Goal: Information Seeking & Learning: Learn about a topic

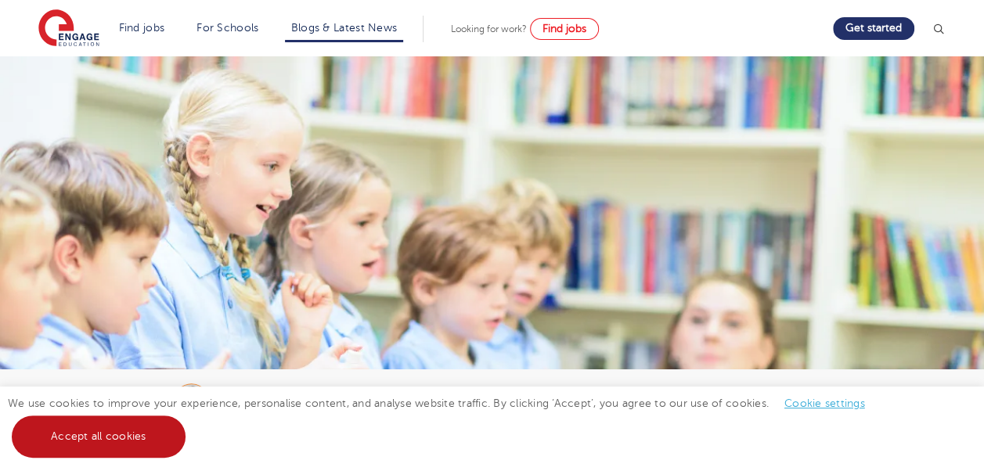
click at [119, 449] on link "Accept all cookies" at bounding box center [99, 437] width 174 height 42
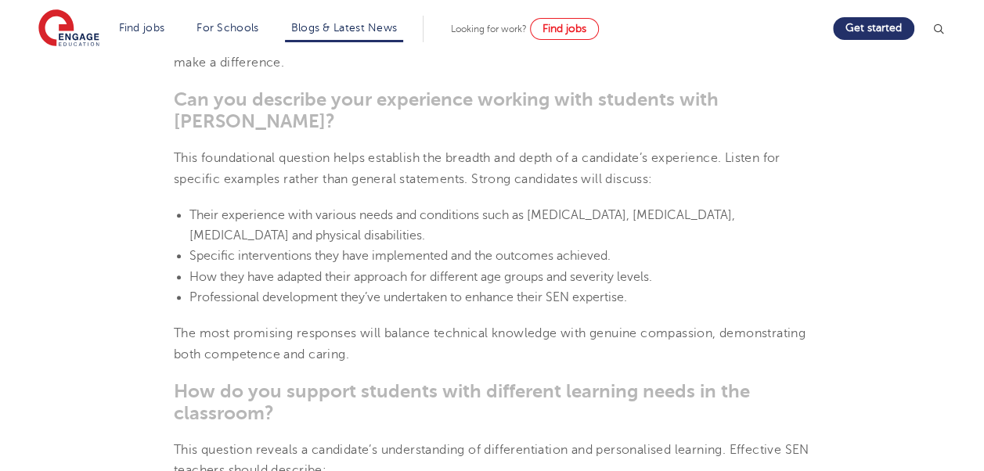
scroll to position [746, 0]
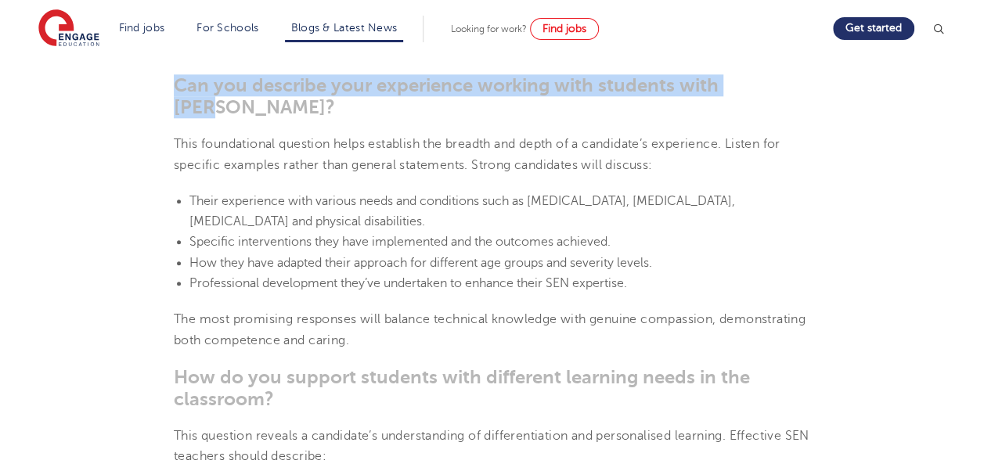
drag, startPoint x: 175, startPoint y: 80, endPoint x: 824, endPoint y: 84, distance: 648.4
copy span "Can you describe your experience working with students with [PERSON_NAME]?"
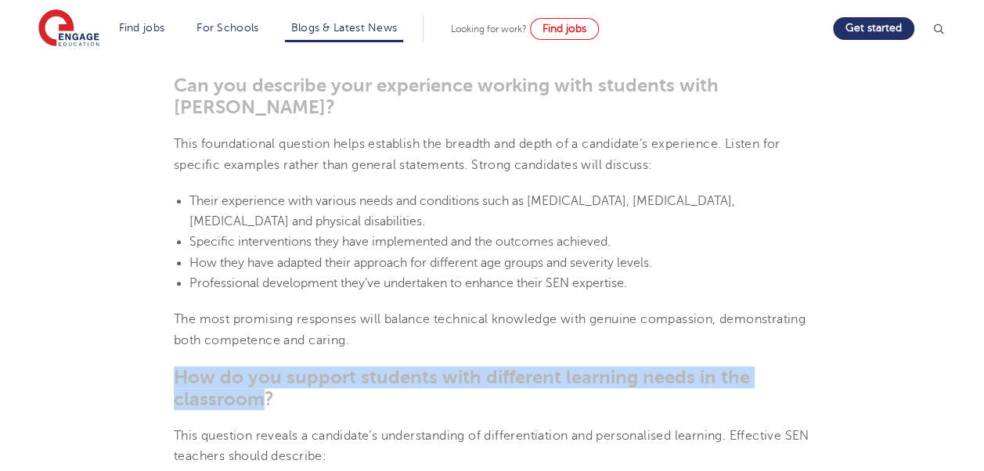
drag, startPoint x: 266, startPoint y: 376, endPoint x: 172, endPoint y: 354, distance: 96.5
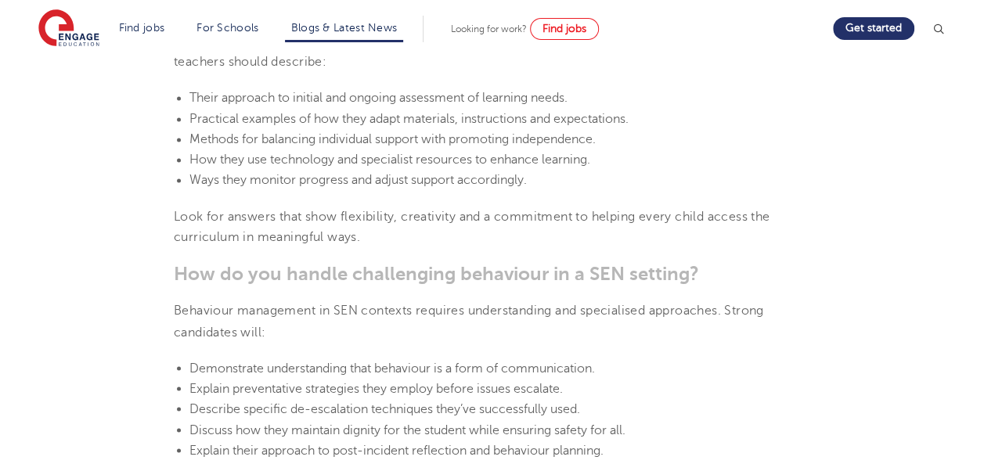
scroll to position [1198, 0]
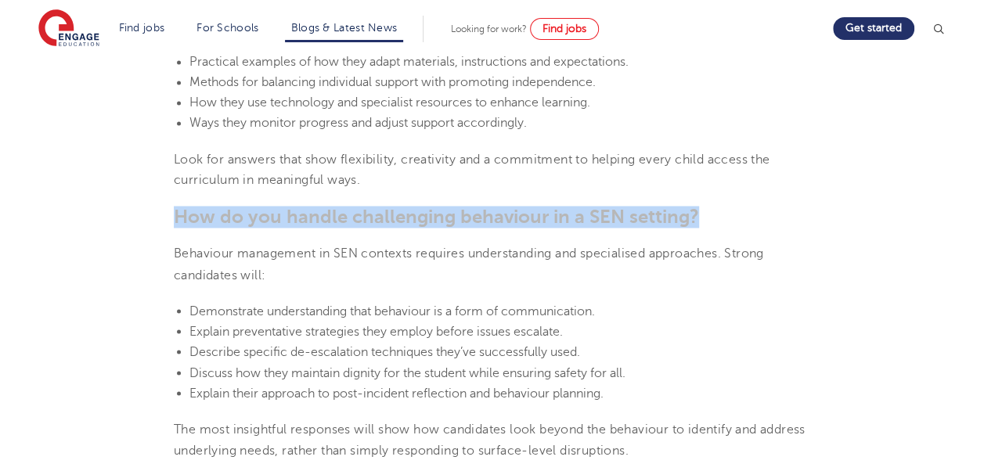
drag, startPoint x: 703, startPoint y: 199, endPoint x: 144, endPoint y: 190, distance: 559.2
copy span "How do you handle challenging behaviour in a SEN setting?"
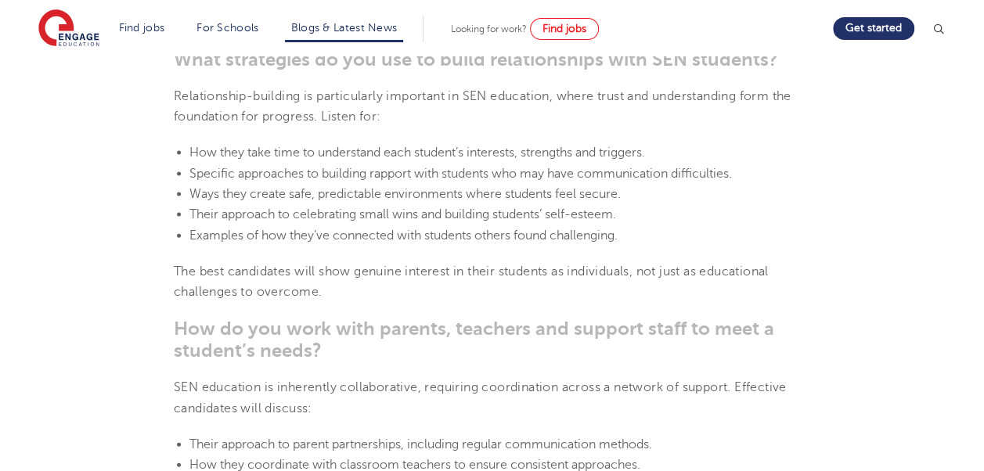
scroll to position [1574, 0]
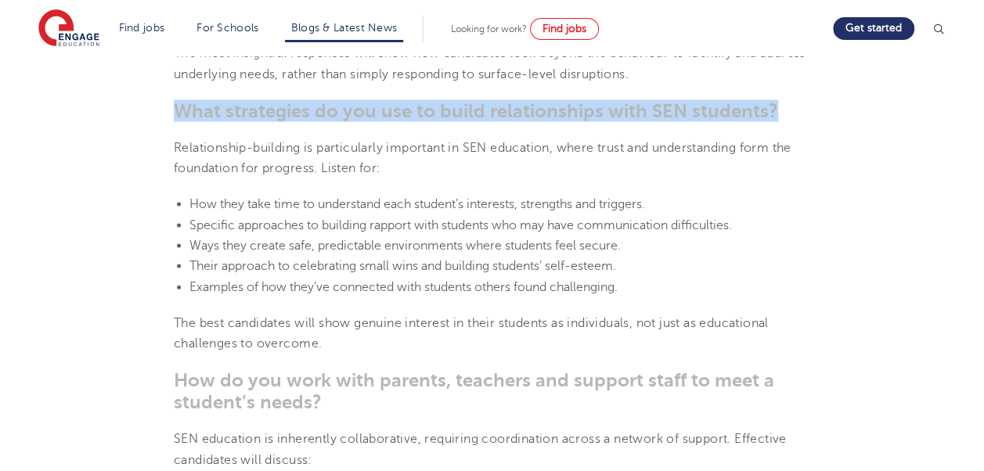
drag, startPoint x: 773, startPoint y: 90, endPoint x: 157, endPoint y: 81, distance: 616.3
click at [157, 81] on section "[DATE] 5 useful questions to ask in an SEN interview When it comes to hiring fo…" at bounding box center [492, 147] width 950 height 2579
copy span "What strategies do you use to build relationships with SEN students?"
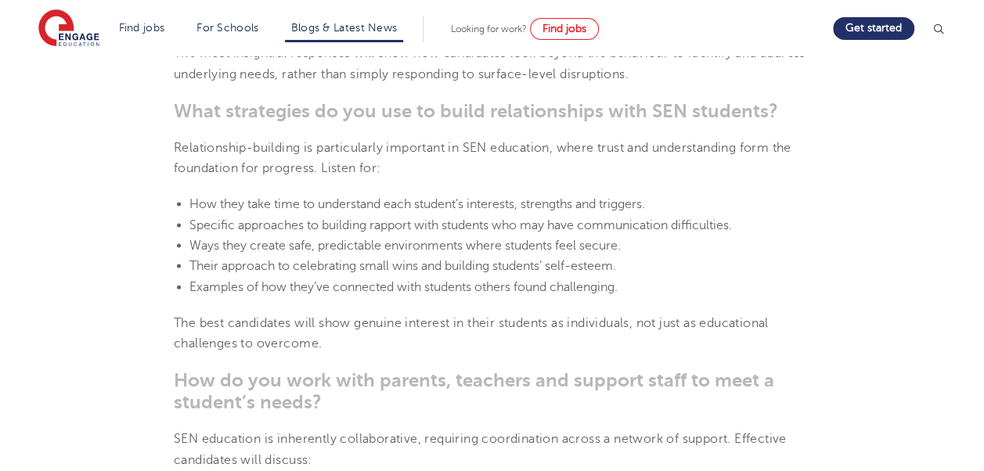
click at [354, 370] on h3 "How do you work with parents, teachers and support staff to meet a student’s ne…" at bounding box center [492, 392] width 637 height 44
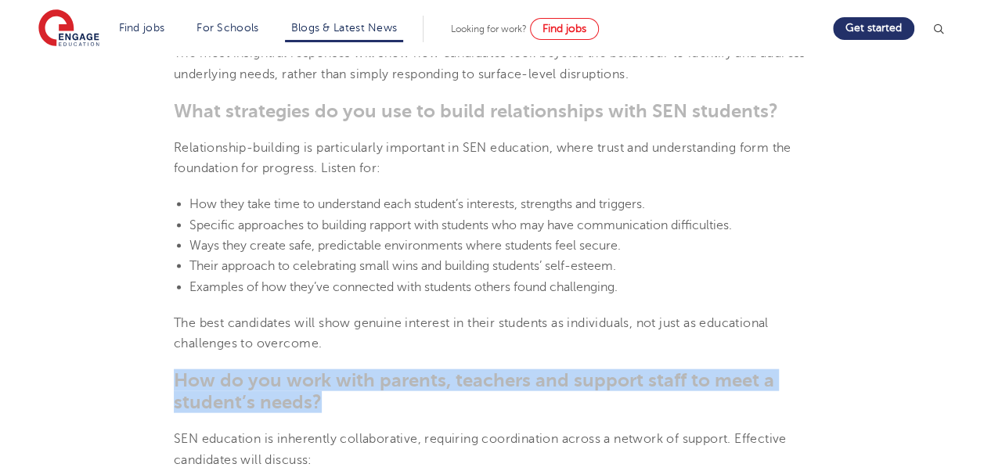
drag, startPoint x: 316, startPoint y: 380, endPoint x: 160, endPoint y: 354, distance: 158.7
click at [160, 354] on section "[DATE] 5 useful questions to ask in an SEN interview When it comes to hiring fo…" at bounding box center [492, 147] width 950 height 2579
copy span "How do you work with parents, teachers and support staff to meet a student’s ne…"
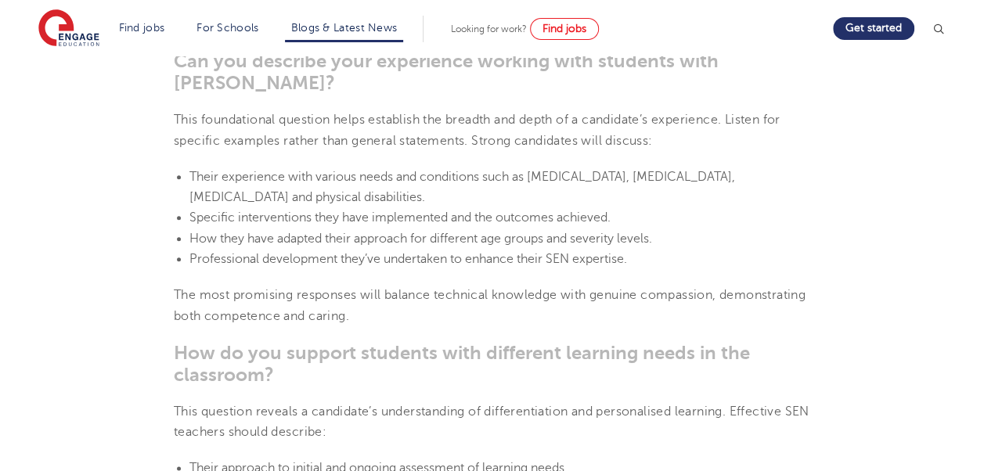
scroll to position [670, 0]
